Goal: Obtain resource: Download file/media

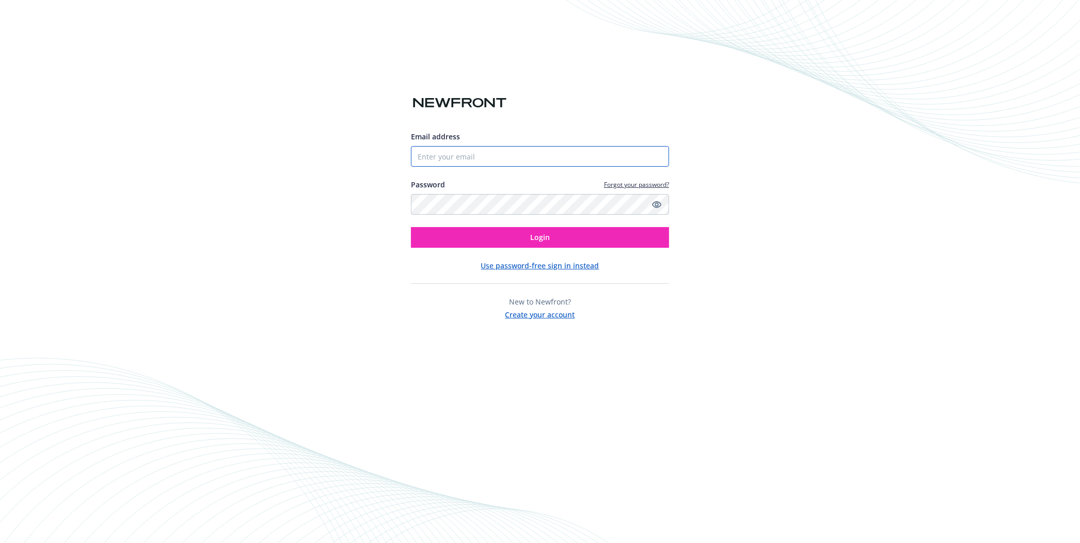
click at [458, 152] on input "Email address" at bounding box center [540, 156] width 258 height 21
type input "[EMAIL_ADDRESS][DOMAIN_NAME]"
click at [452, 242] on button "Login" at bounding box center [540, 237] width 258 height 21
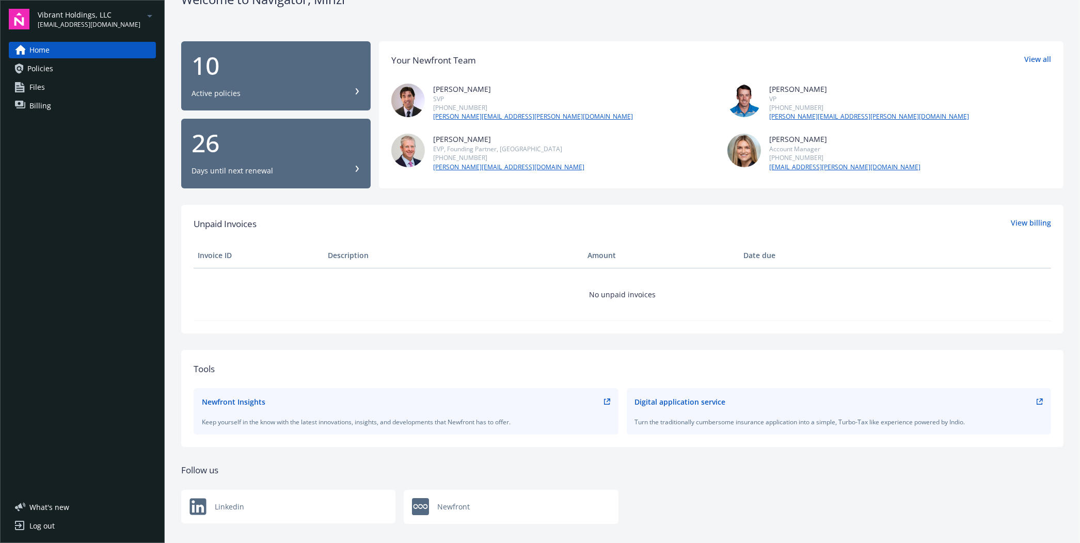
scroll to position [39, 0]
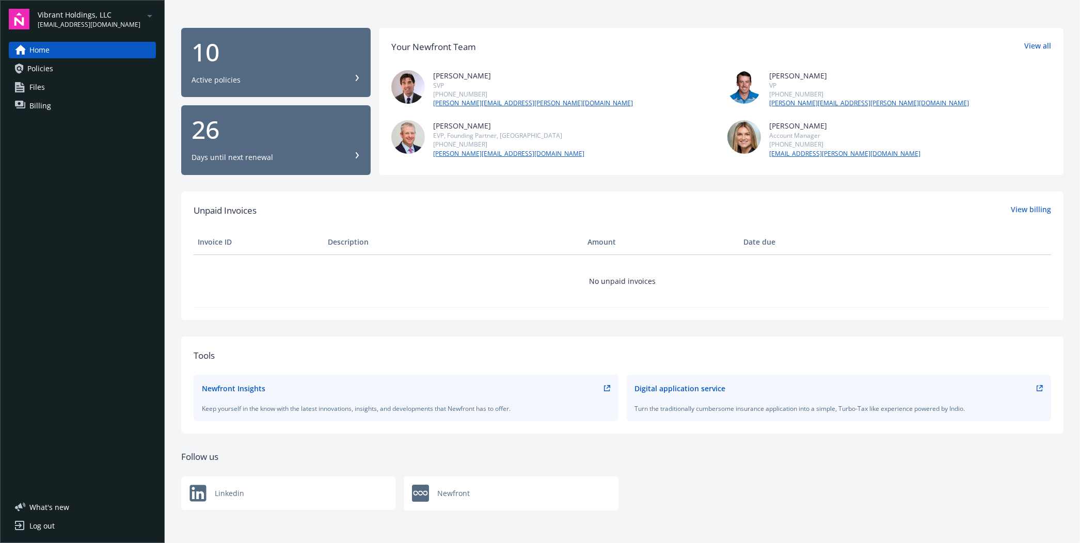
click at [64, 62] on link "Policies" at bounding box center [82, 68] width 147 height 17
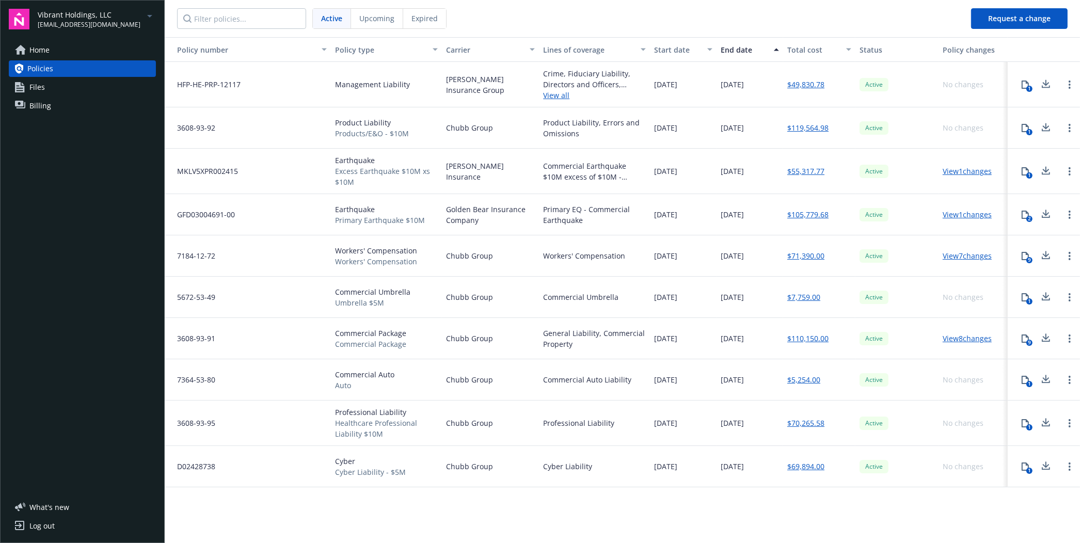
click at [965, 341] on link "View 8 changes" at bounding box center [967, 339] width 49 height 10
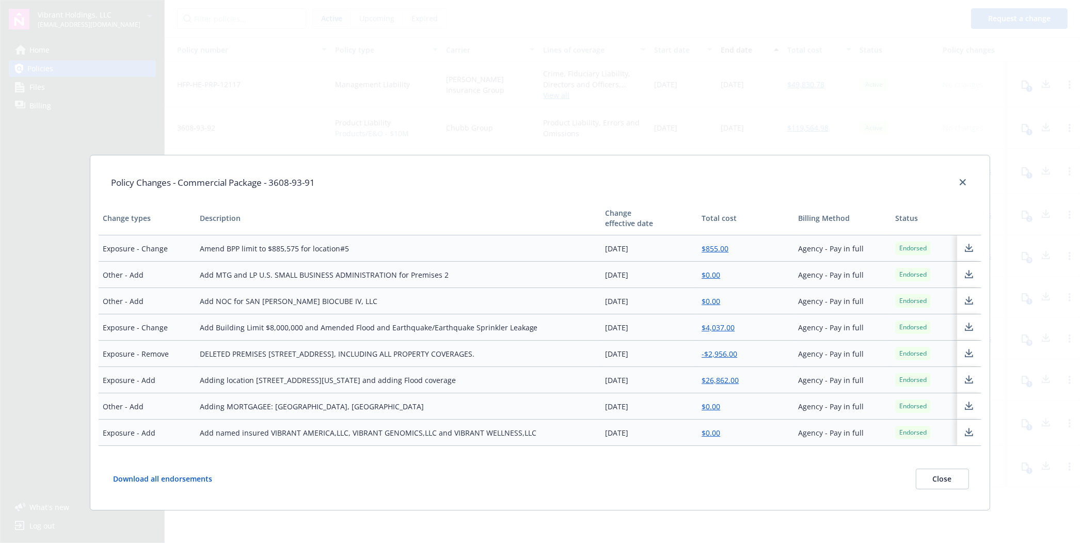
scroll to position [66, 0]
click at [962, 172] on div "Policy Changes - Commercial Package - 3608-93-91" at bounding box center [540, 182] width 883 height 38
click at [961, 179] on icon "close" at bounding box center [963, 182] width 6 height 6
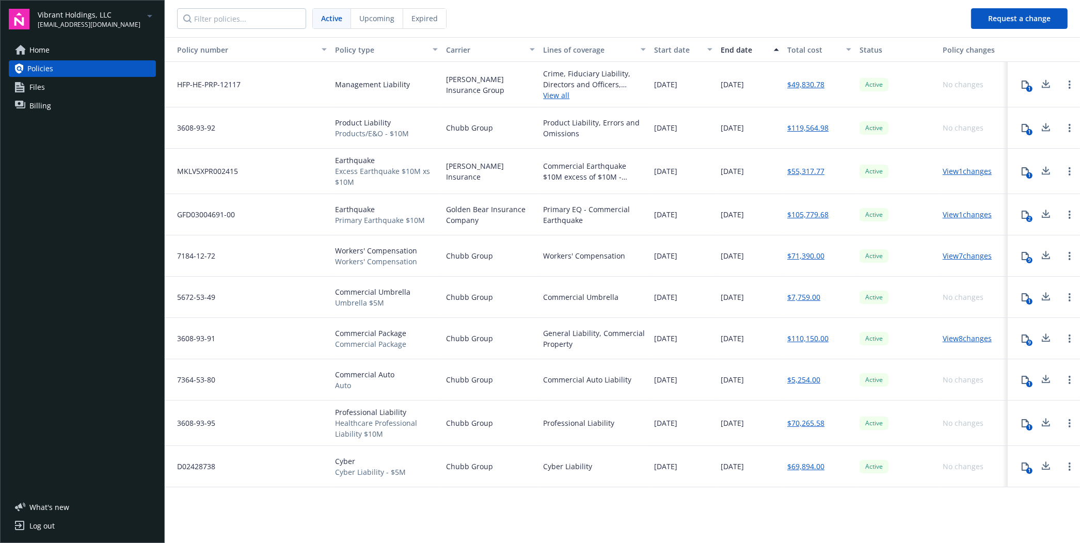
click at [971, 340] on link "View 8 changes" at bounding box center [967, 339] width 49 height 10
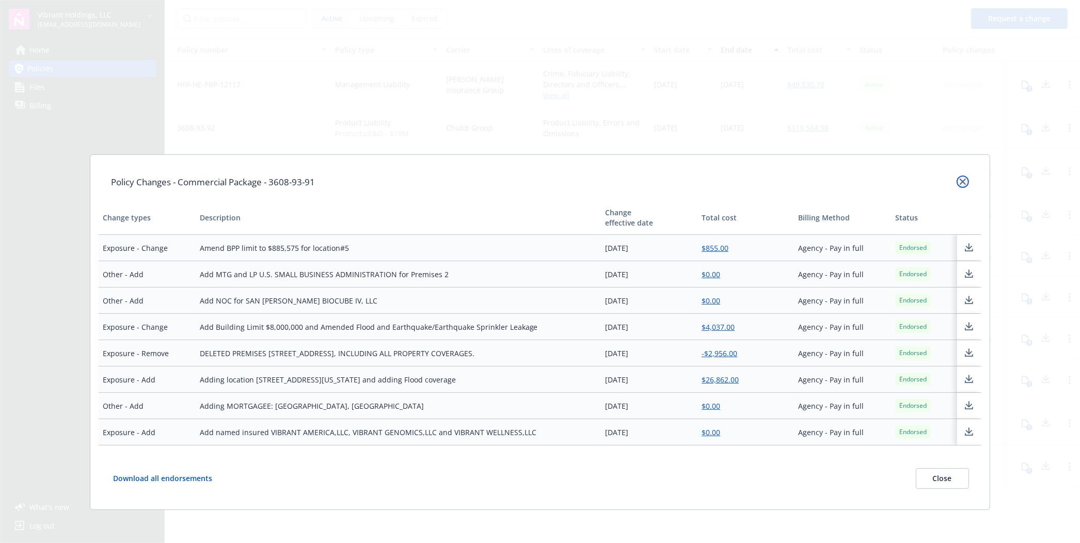
click at [960, 179] on icon "close" at bounding box center [963, 182] width 6 height 6
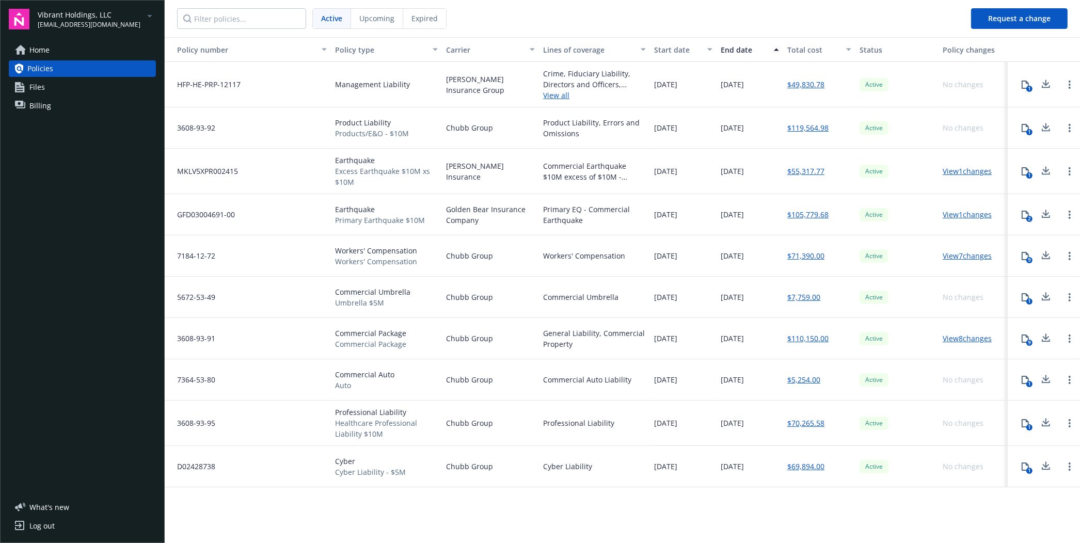
click at [813, 341] on link "$110,150.00" at bounding box center [808, 338] width 41 height 11
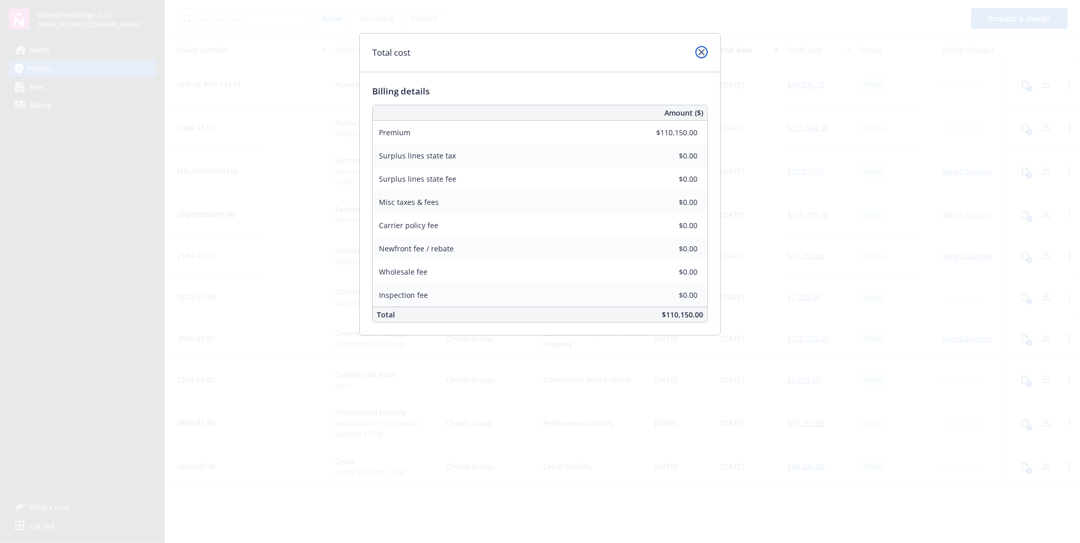
click at [696, 48] on link "close" at bounding box center [702, 52] width 12 height 12
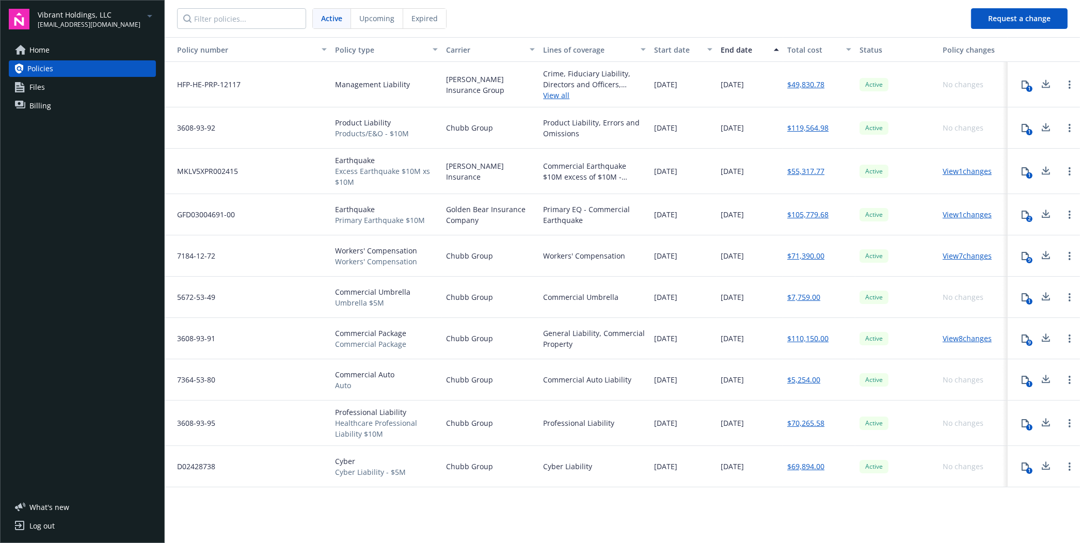
click at [379, 382] on span "Auto" at bounding box center [364, 385] width 59 height 11
click at [29, 84] on span "Files" at bounding box center [36, 87] width 15 height 17
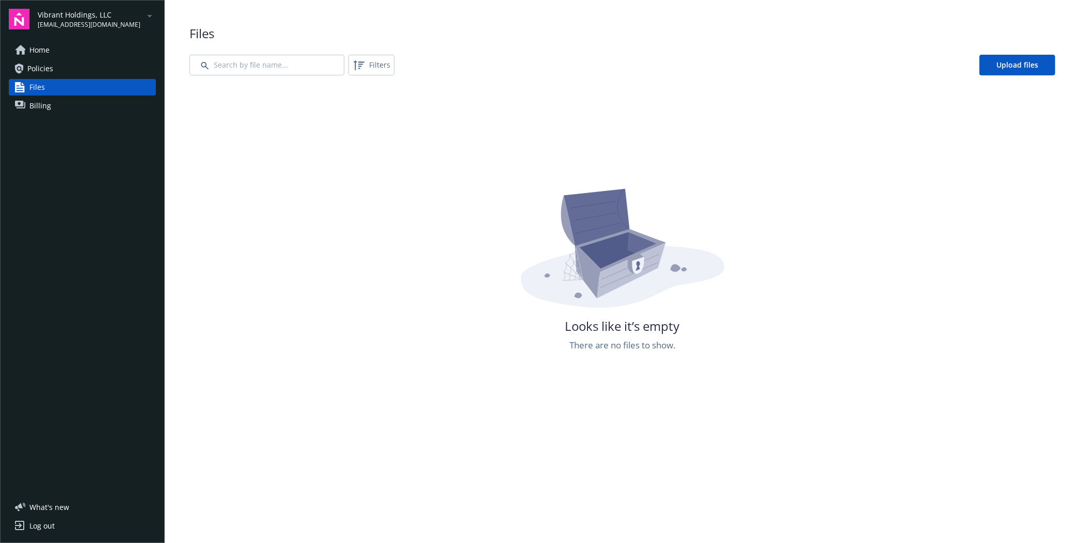
click at [44, 76] on span "Policies" at bounding box center [40, 68] width 26 height 17
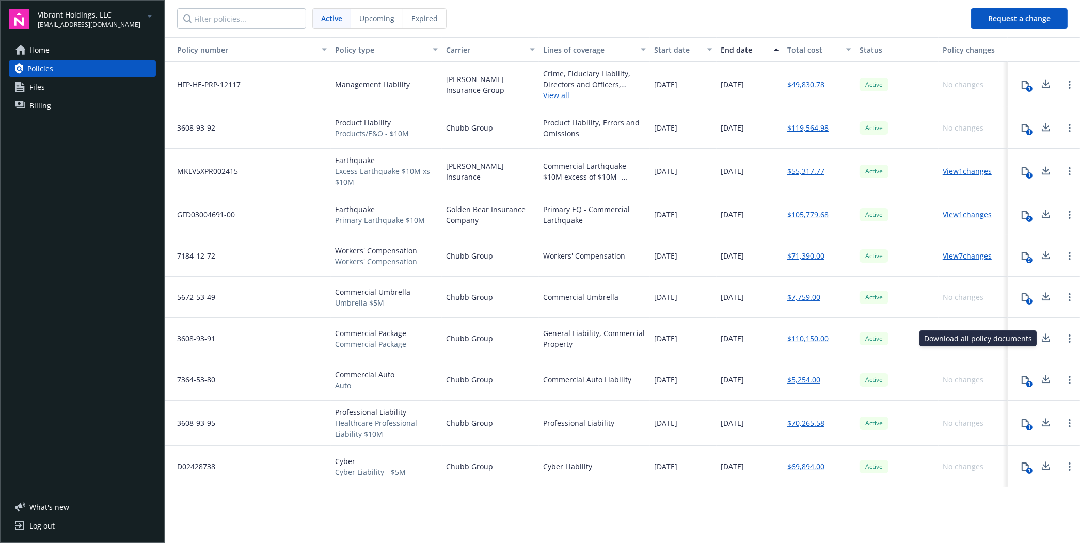
click at [1049, 338] on icon at bounding box center [1046, 338] width 12 height 13
click at [1072, 337] on link "Open options" at bounding box center [1070, 339] width 12 height 12
click at [1054, 352] on div "9" at bounding box center [1044, 338] width 72 height 41
click at [1025, 341] on icon at bounding box center [1025, 339] width 8 height 8
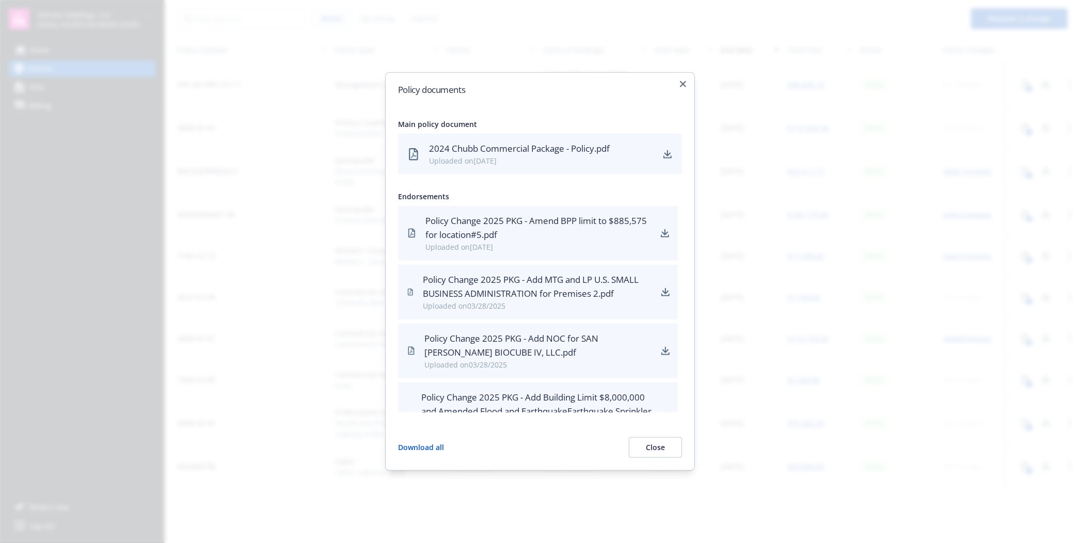
click at [514, 149] on div "2024 Chubb Commercial Package - Policy.pdf" at bounding box center [541, 148] width 224 height 13
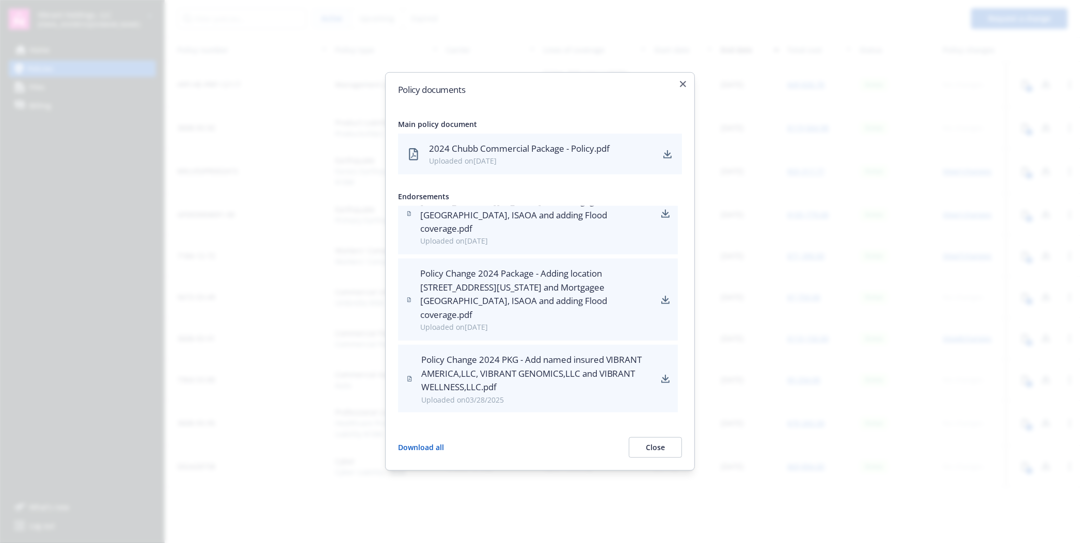
scroll to position [125, 0]
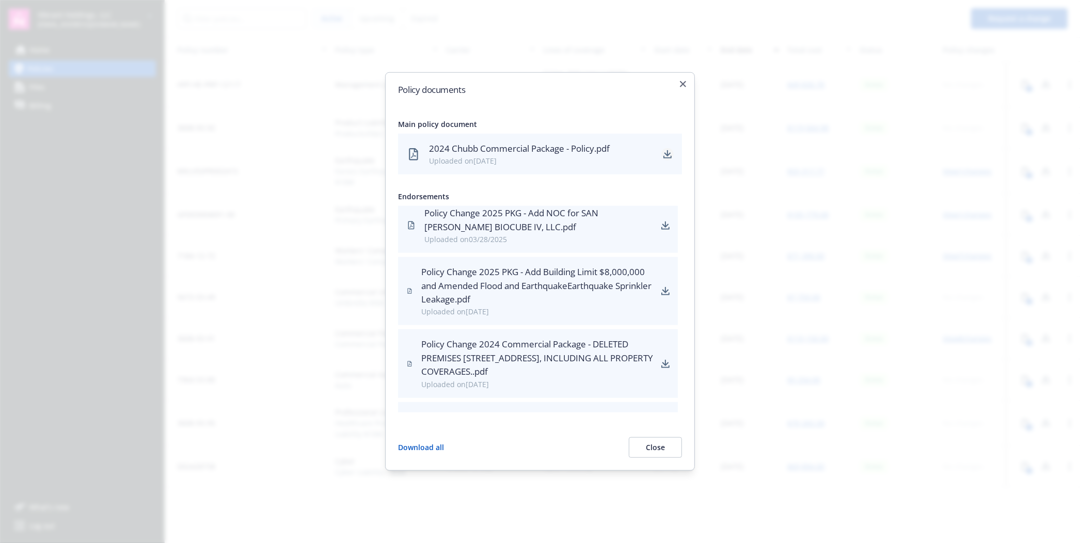
click at [663, 156] on link "download" at bounding box center [668, 154] width 12 height 12
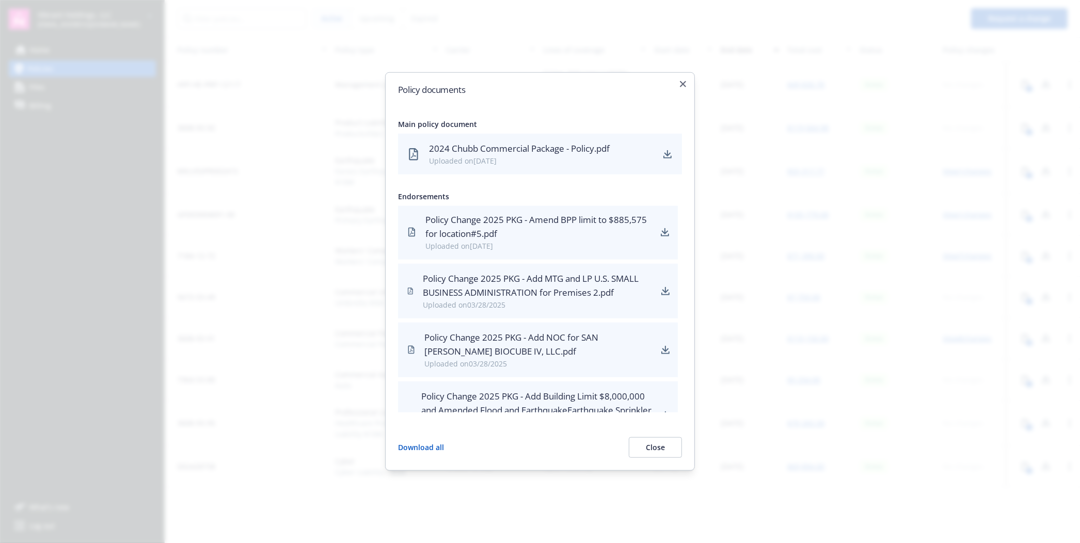
scroll to position [0, 0]
click at [147, 35] on div at bounding box center [540, 271] width 1080 height 543
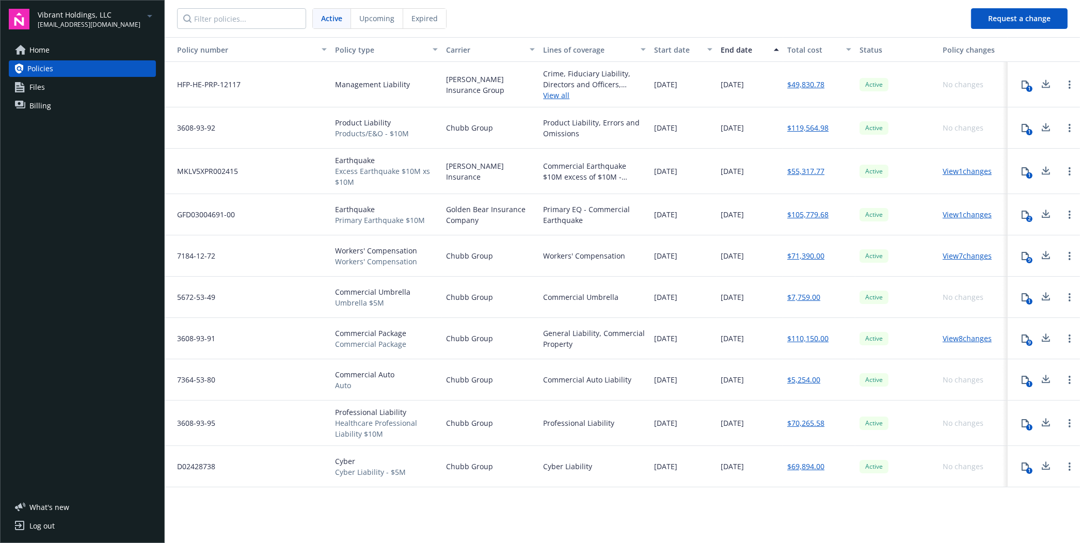
click at [1030, 341] on div "9" at bounding box center [1030, 343] width 6 height 6
